Goal: Information Seeking & Learning: Learn about a topic

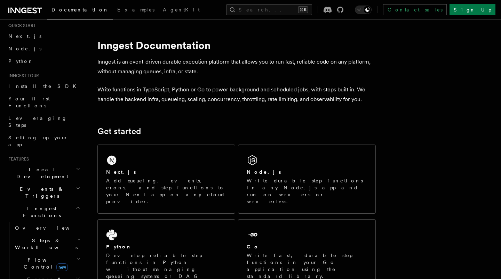
scroll to position [31, 0]
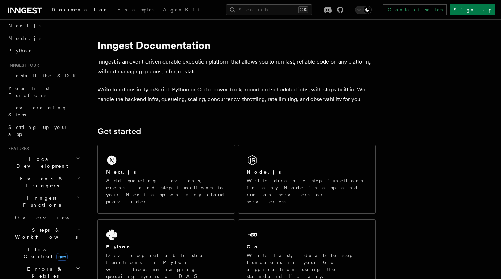
click at [77, 175] on icon "button" at bounding box center [78, 178] width 5 height 6
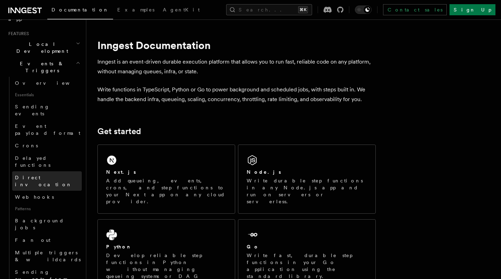
scroll to position [152, 0]
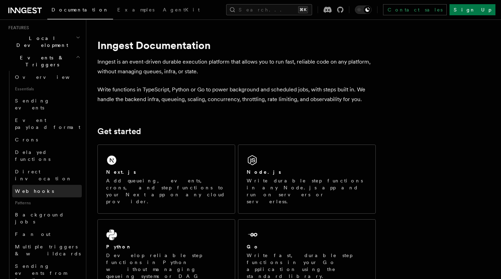
click at [69, 185] on link "Webhooks" at bounding box center [47, 191] width 70 height 13
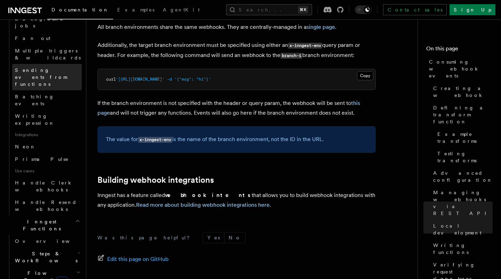
scroll to position [349, 0]
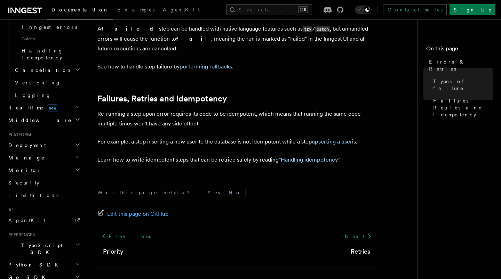
scroll to position [318, 0]
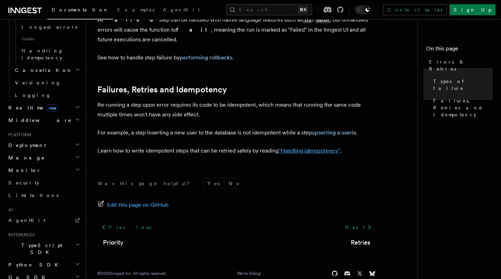
click at [332, 147] on link ""Handling idempotency"" at bounding box center [309, 150] width 62 height 7
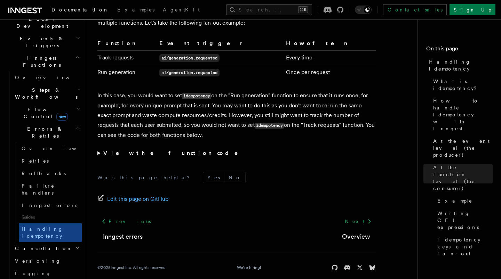
scroll to position [170, 0]
click at [71, 156] on link "Retries" at bounding box center [50, 162] width 63 height 13
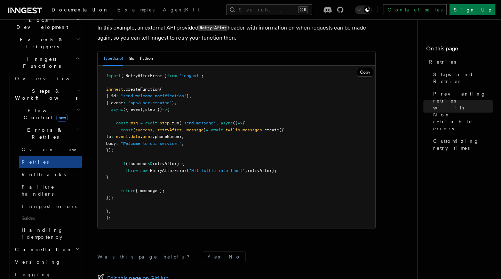
scroll to position [961, 0]
click at [73, 168] on link "Rollbacks" at bounding box center [50, 174] width 63 height 13
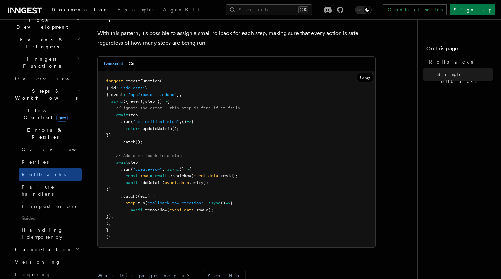
scroll to position [377, 0]
click at [75, 181] on link "Failure handlers" at bounding box center [50, 190] width 63 height 19
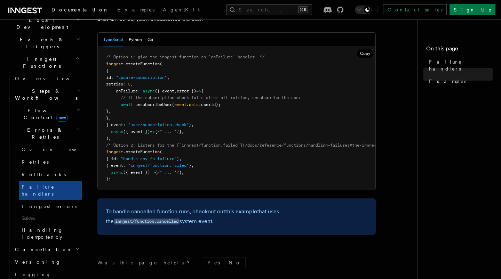
scroll to position [237, 0]
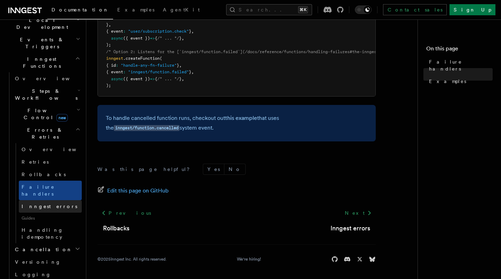
click at [63, 200] on link "Inngest errors" at bounding box center [50, 206] width 63 height 13
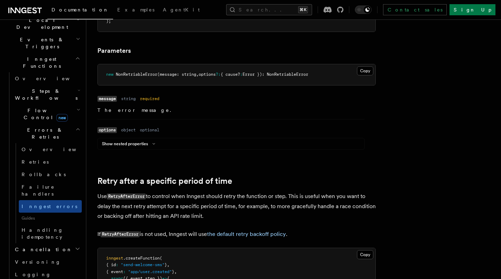
scroll to position [513, 0]
click at [368, 146] on div "Name message Type string Required required Description The error message. Name …" at bounding box center [236, 124] width 278 height 60
click at [156, 143] on icon at bounding box center [153, 143] width 8 height 4
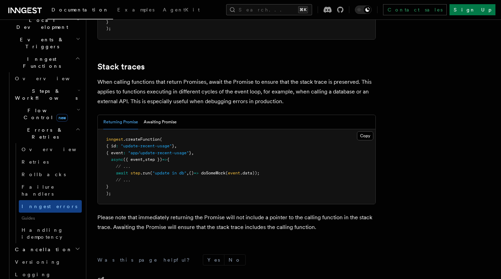
scroll to position [1563, 0]
